Goal: Transaction & Acquisition: Purchase product/service

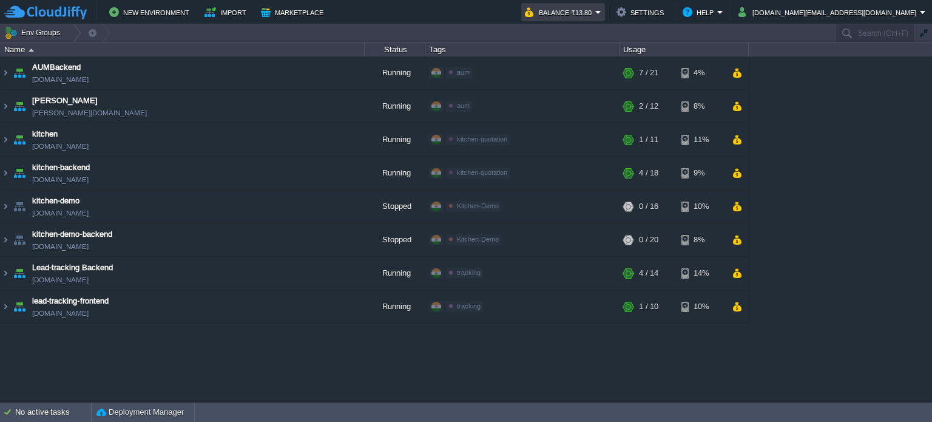
click at [595, 14] on button "Balance ₹13.80" at bounding box center [560, 12] width 70 height 15
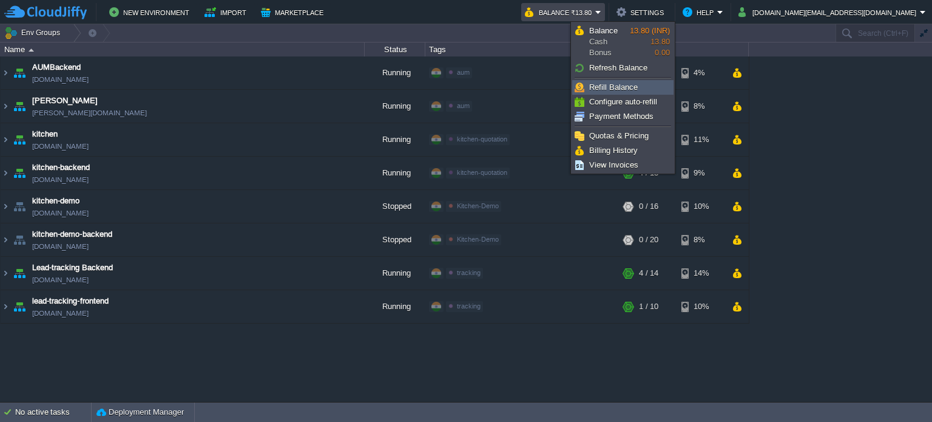
click at [608, 87] on span "Refill Balance" at bounding box center [613, 86] width 49 height 9
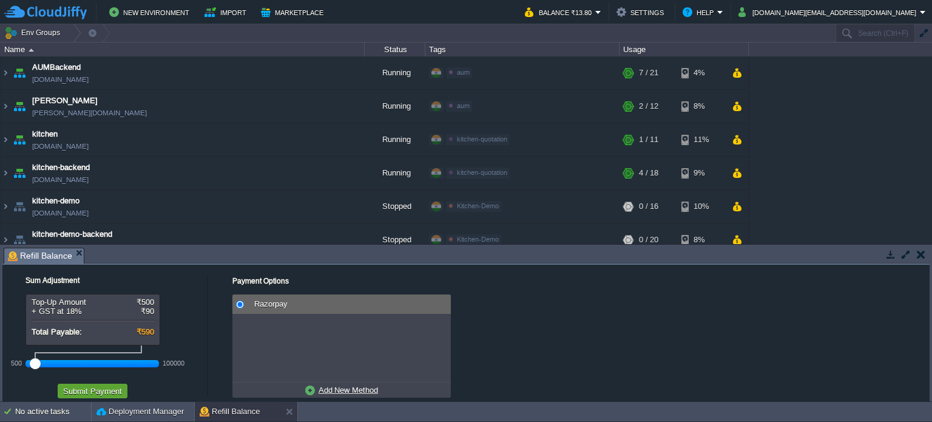
drag, startPoint x: 58, startPoint y: 363, endPoint x: 12, endPoint y: 361, distance: 46.2
click at [25, 361] on div "500 100000" at bounding box center [91, 363] width 133 height 20
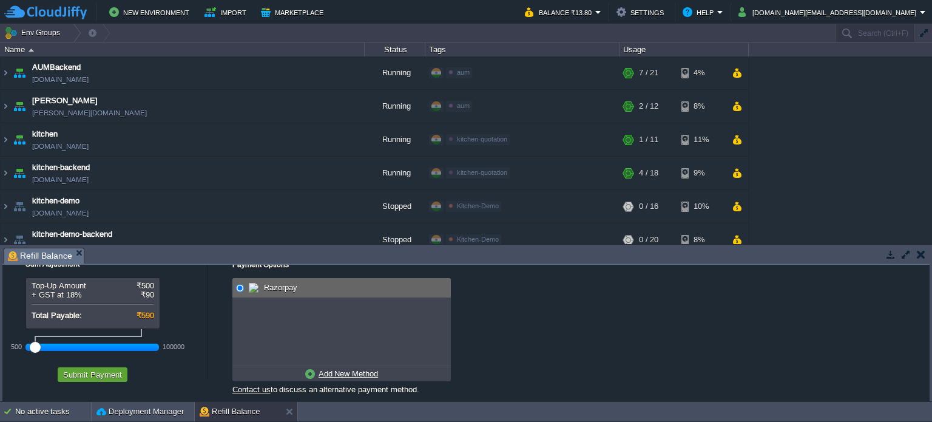
scroll to position [25, 0]
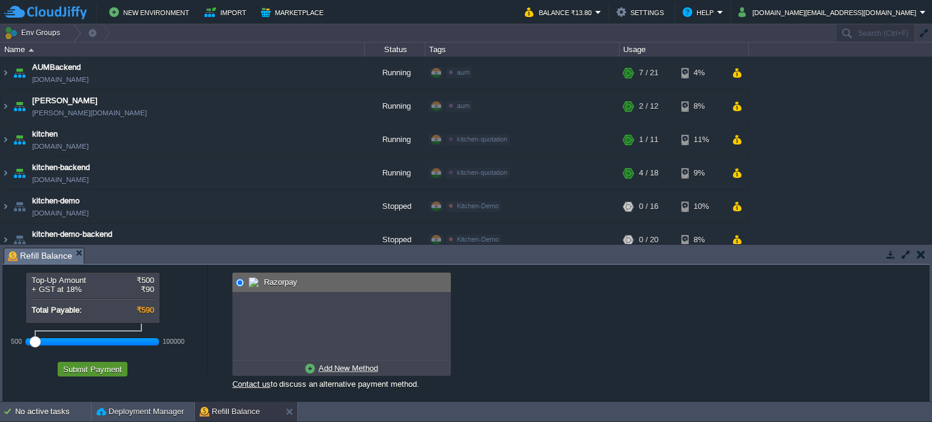
click at [72, 366] on button "Submit Payment" at bounding box center [92, 368] width 66 height 11
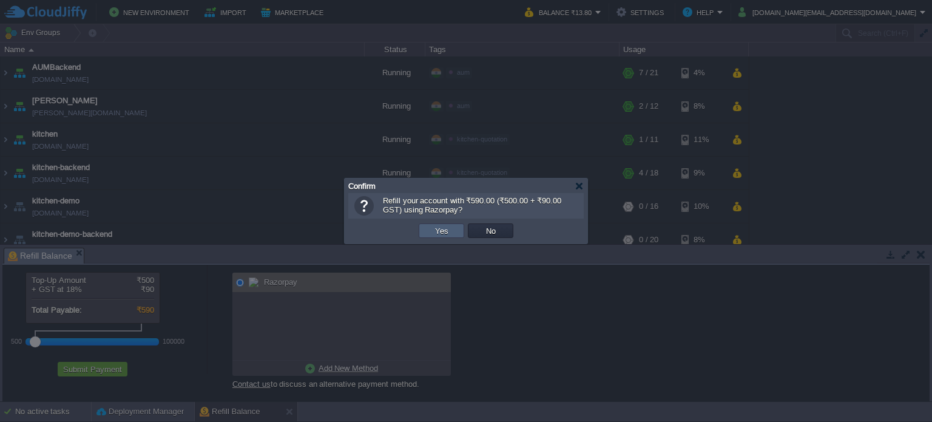
click at [452, 231] on td "Yes" at bounding box center [440, 230] width 45 height 15
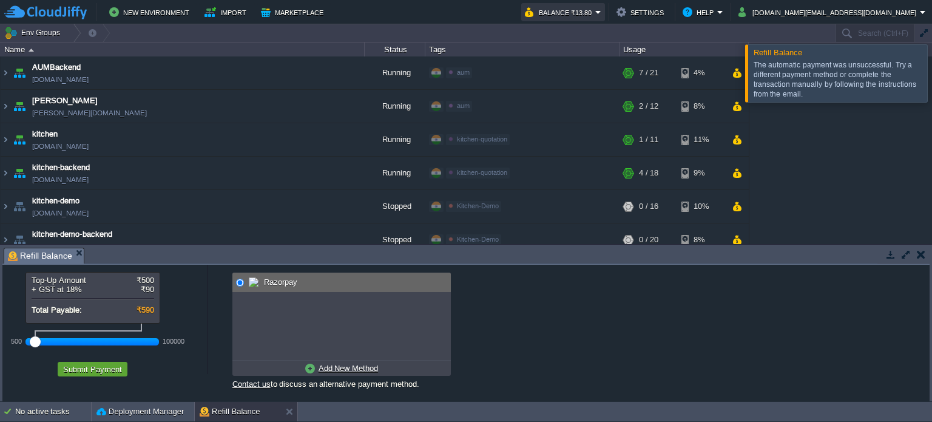
click at [595, 11] on button "Balance ₹13.80" at bounding box center [560, 12] width 70 height 15
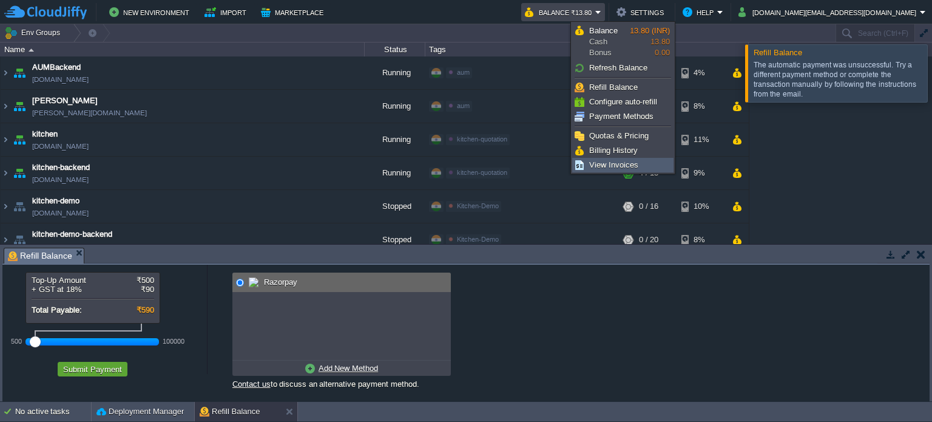
click at [613, 162] on span "View Invoices" at bounding box center [613, 164] width 49 height 9
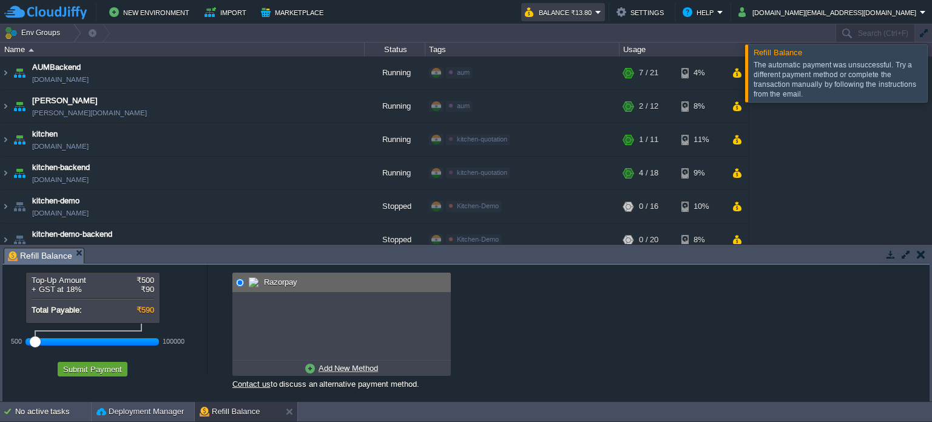
click at [601, 7] on em "Balance ₹13.80" at bounding box center [563, 12] width 76 height 15
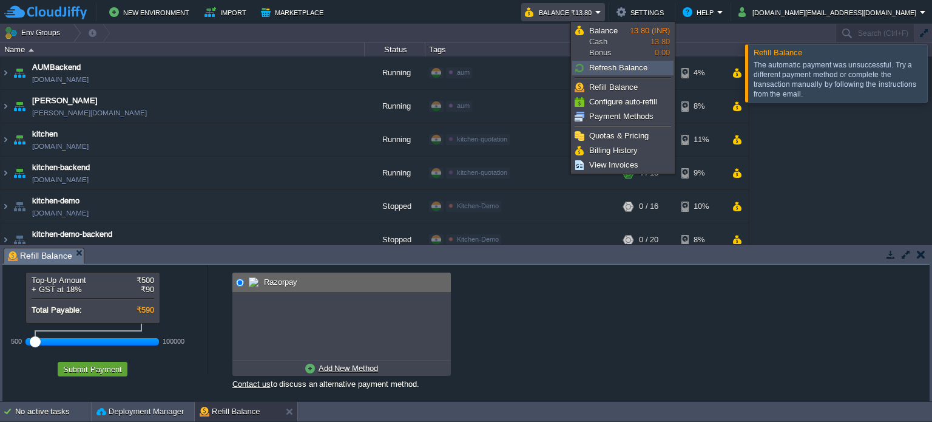
click at [616, 66] on span "Refresh Balance" at bounding box center [618, 67] width 58 height 9
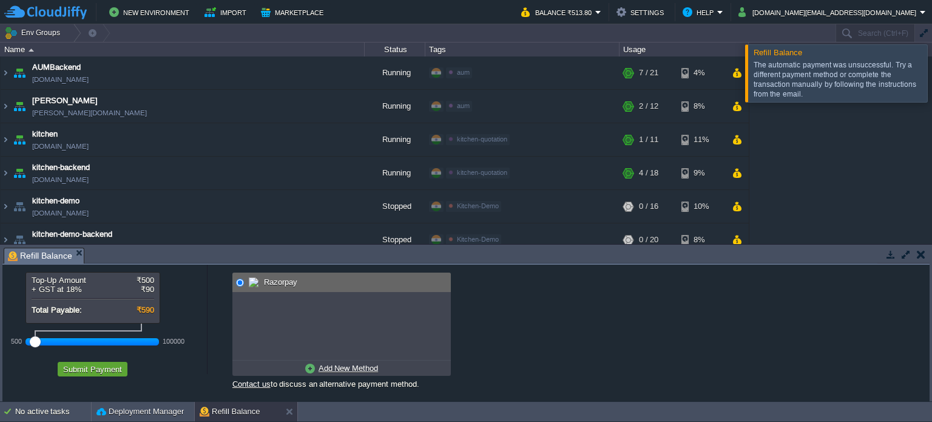
click at [921, 252] on button "button" at bounding box center [920, 254] width 8 height 11
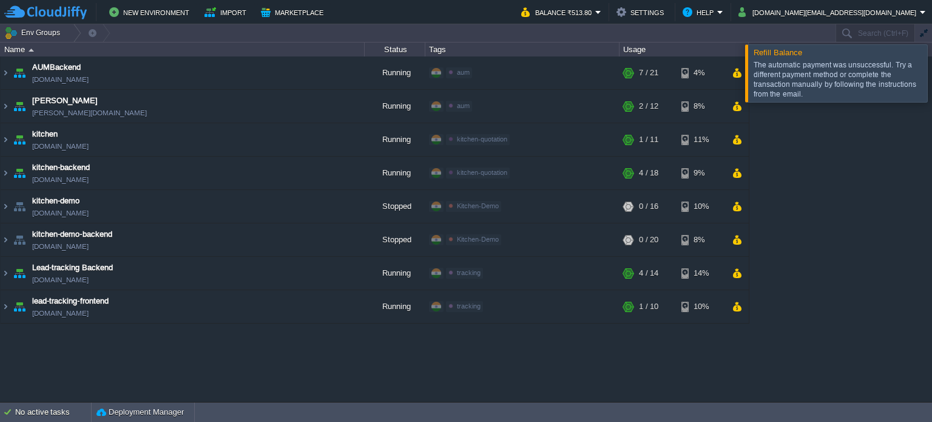
click at [931, 75] on div at bounding box center [946, 72] width 0 height 57
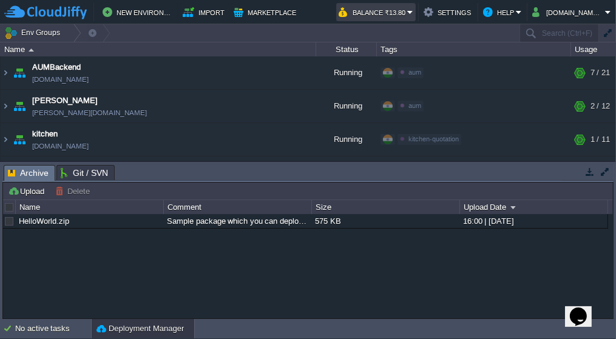
click at [380, 14] on button "Balance ₹13.80" at bounding box center [372, 12] width 69 height 15
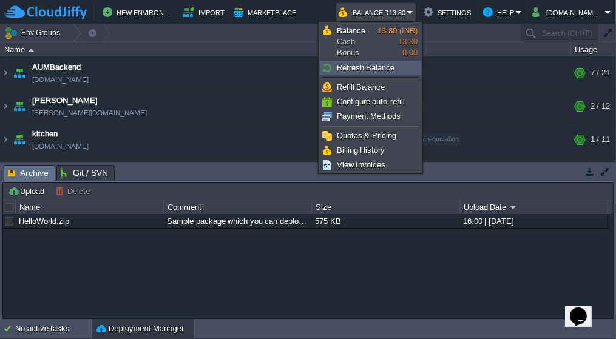
click at [351, 67] on span "Refresh Balance" at bounding box center [366, 67] width 58 height 9
